Goal: Information Seeking & Learning: Learn about a topic

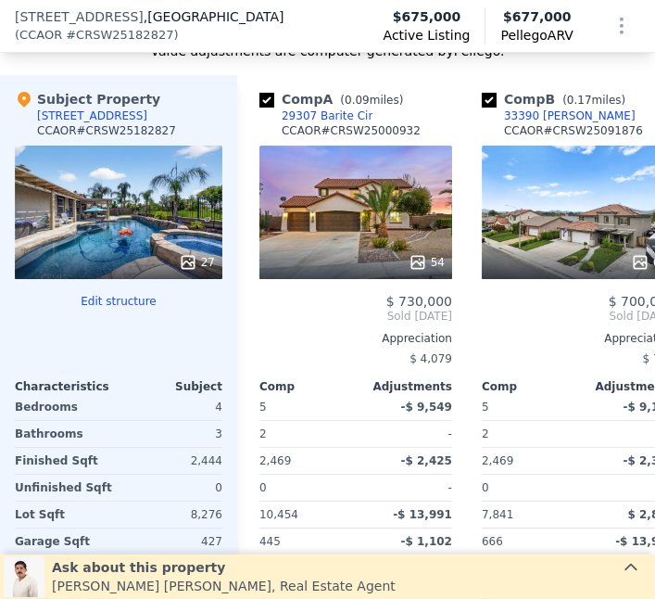
scroll to position [1938, 0]
click at [197, 267] on div at bounding box center [119, 262] width 208 height 33
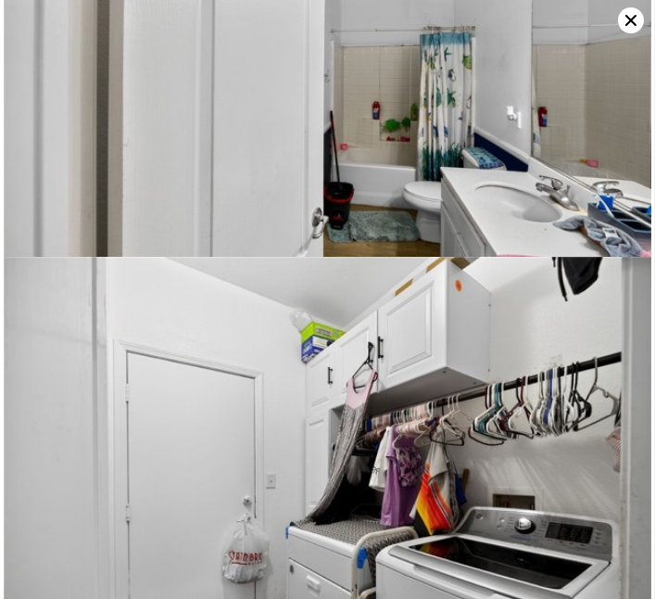
scroll to position [0, 0]
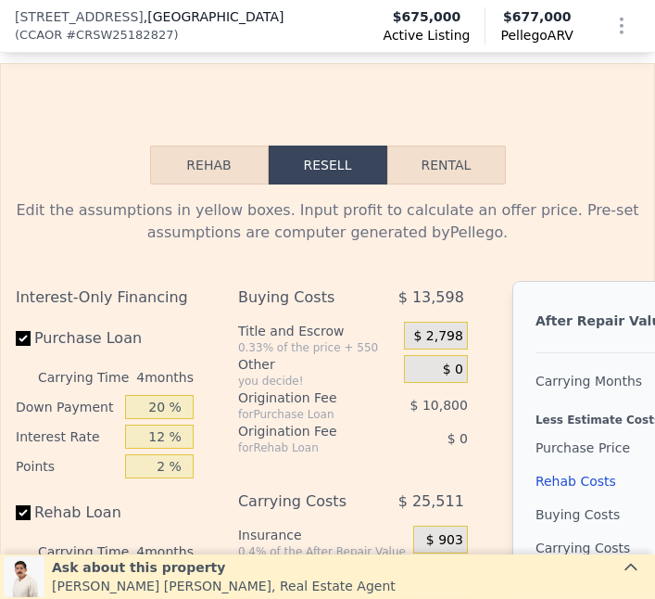
scroll to position [2711, 0]
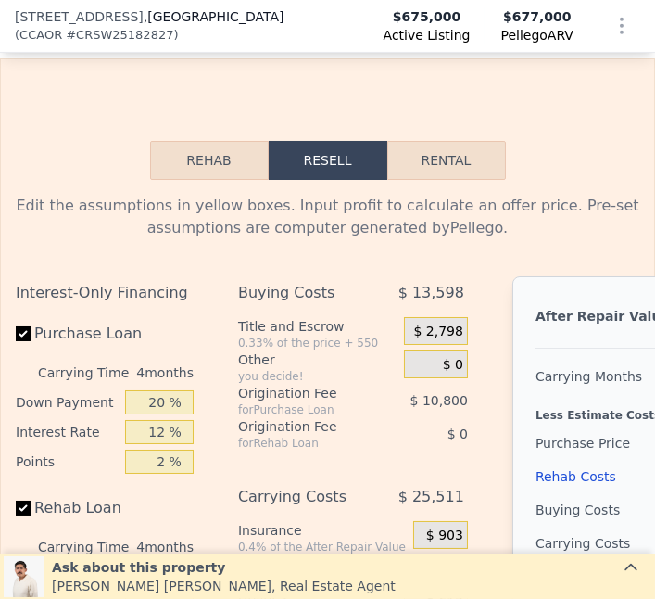
click at [220, 141] on button "Rehab" at bounding box center [209, 160] width 119 height 39
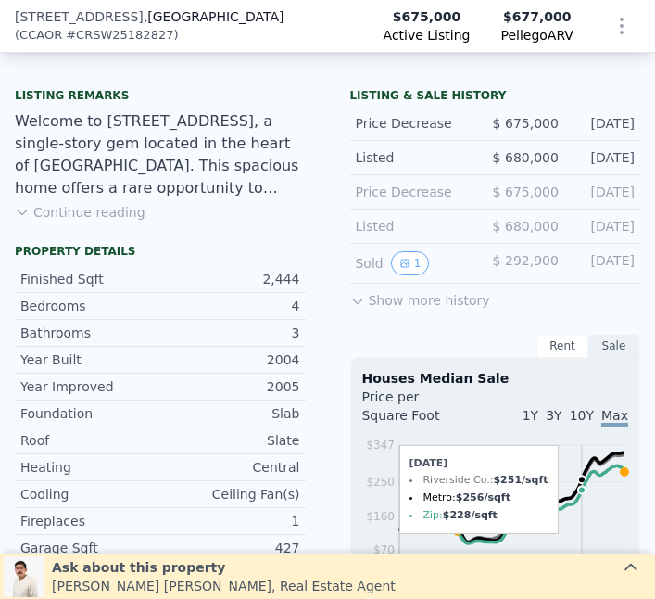
scroll to position [447, 0]
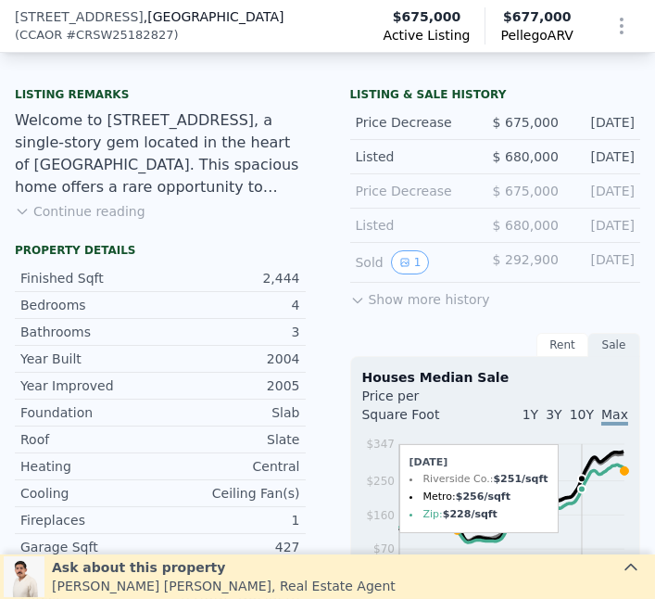
click at [69, 219] on button "Continue reading" at bounding box center [80, 211] width 131 height 19
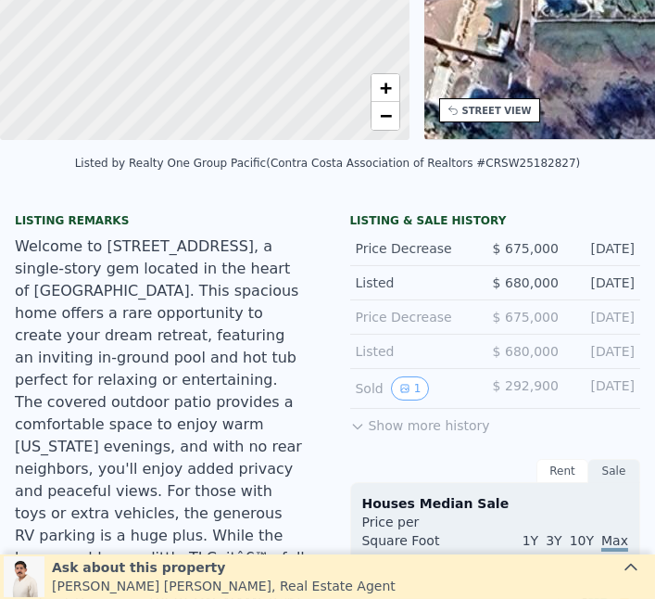
scroll to position [6, 0]
